Goal: Information Seeking & Learning: Learn about a topic

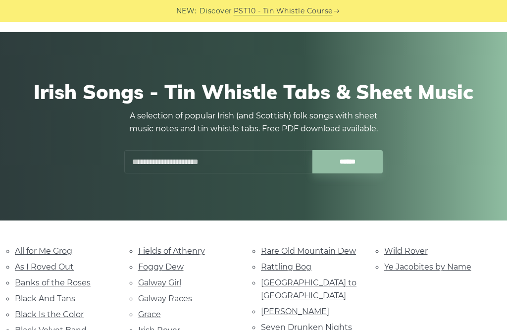
scroll to position [47, 0]
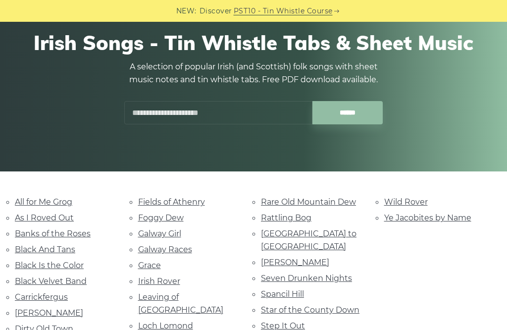
scroll to position [89, 0]
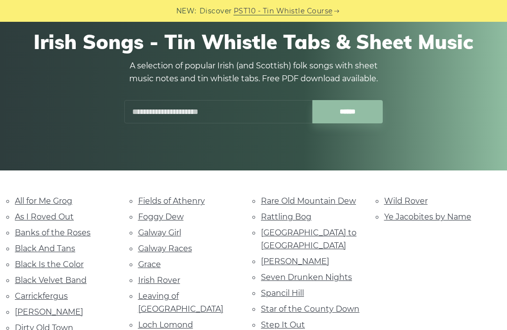
click at [45, 234] on link "Banks of the Roses" at bounding box center [53, 232] width 76 height 9
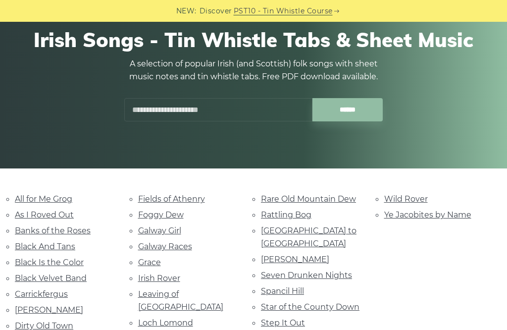
scroll to position [92, 0]
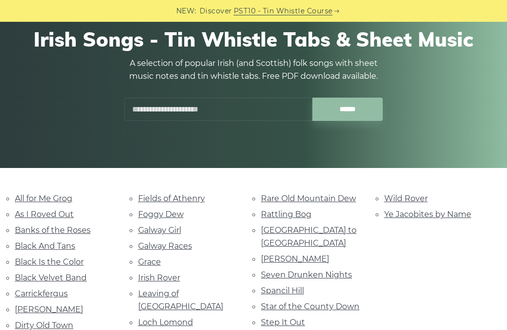
click at [336, 231] on link "[GEOGRAPHIC_DATA] to [GEOGRAPHIC_DATA]" at bounding box center [309, 236] width 96 height 22
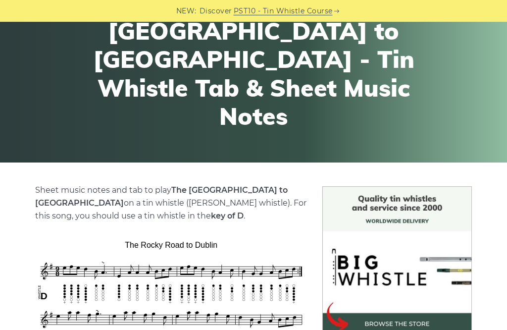
scroll to position [109, 0]
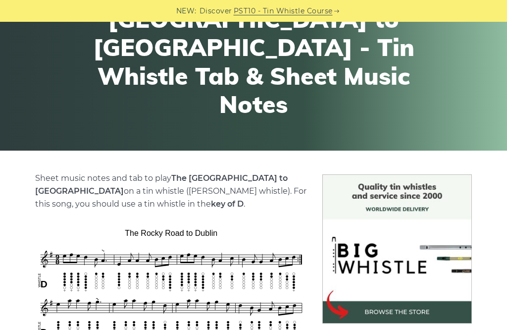
click at [269, 312] on img at bounding box center [171, 307] width 272 height 165
click at [213, 316] on img at bounding box center [171, 307] width 272 height 165
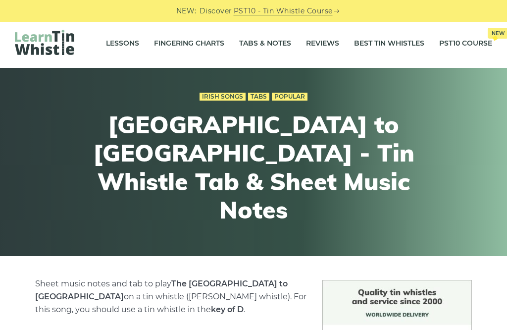
scroll to position [2, 0]
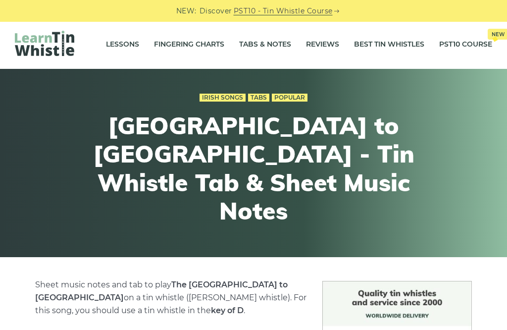
click at [133, 43] on link "Lessons" at bounding box center [122, 44] width 33 height 25
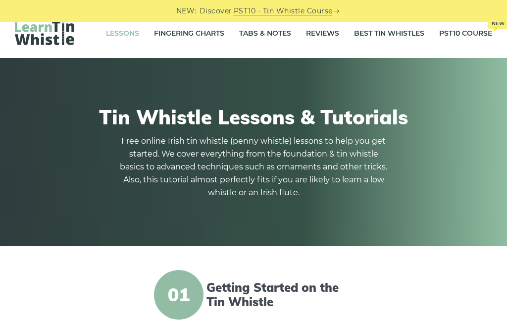
scroll to position [5, 0]
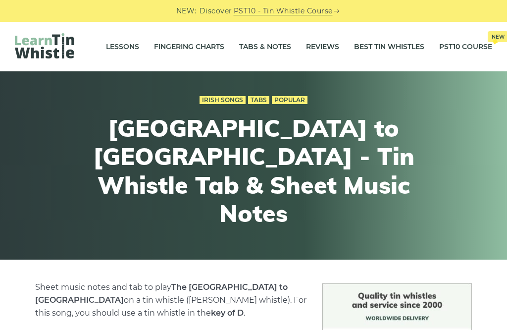
scroll to position [2, 0]
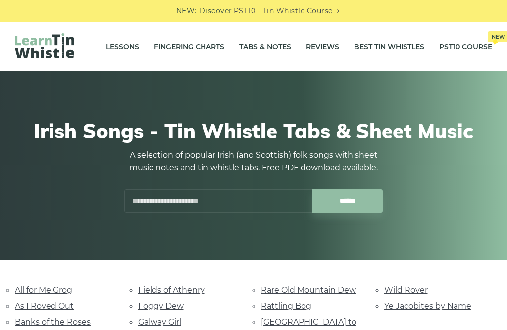
scroll to position [123, 0]
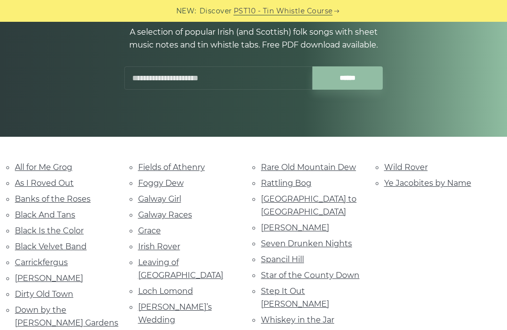
click at [181, 199] on link "Galway Girl" at bounding box center [159, 198] width 43 height 9
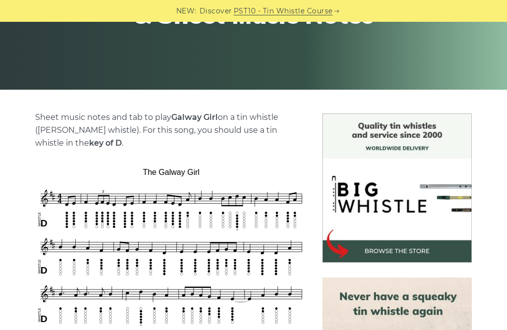
scroll to position [171, 0]
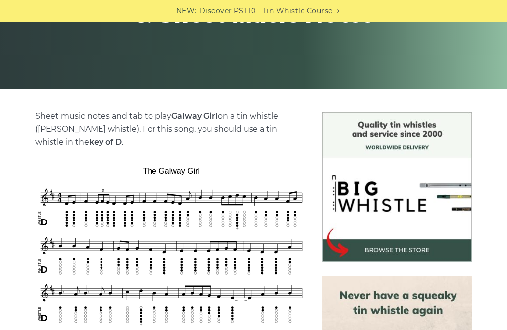
click at [257, 227] on img at bounding box center [171, 268] width 272 height 211
click at [255, 293] on img at bounding box center [171, 268] width 272 height 211
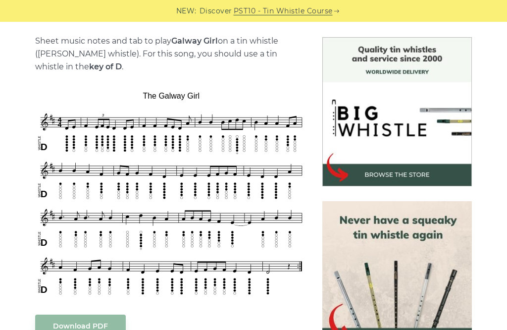
scroll to position [249, 0]
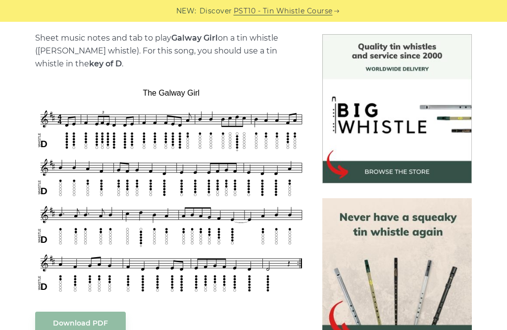
click at [262, 259] on img at bounding box center [171, 190] width 272 height 211
click at [218, 231] on img at bounding box center [171, 190] width 272 height 211
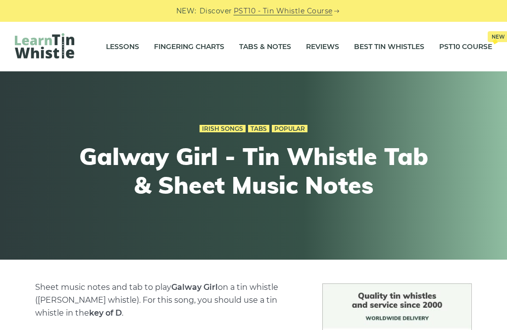
scroll to position [0, 0]
